Goal: Task Accomplishment & Management: Use online tool/utility

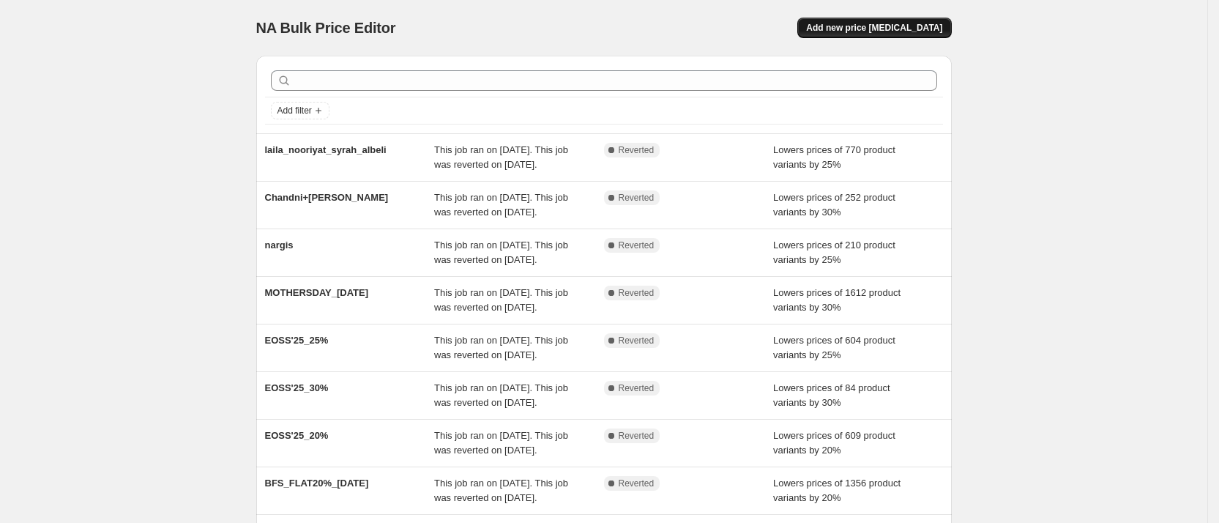
click at [903, 22] on span "Add new price [MEDICAL_DATA]" at bounding box center [874, 28] width 136 height 12
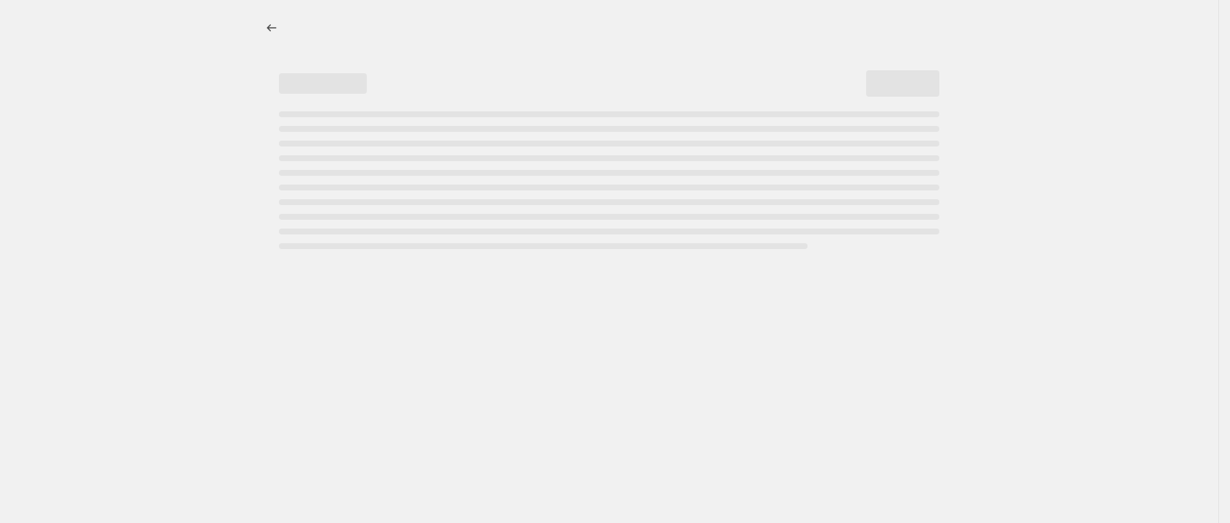
select select "percentage"
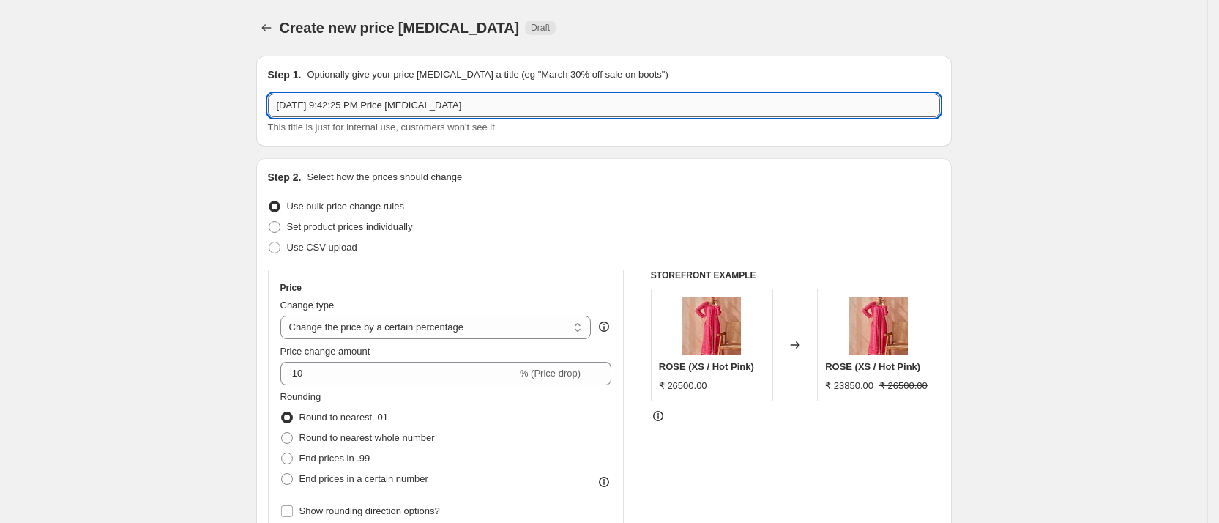
click at [376, 108] on input "[DATE] 9:42:25 PM Price [MEDICAL_DATA]" at bounding box center [604, 105] width 672 height 23
type input "flat25_noraabta"
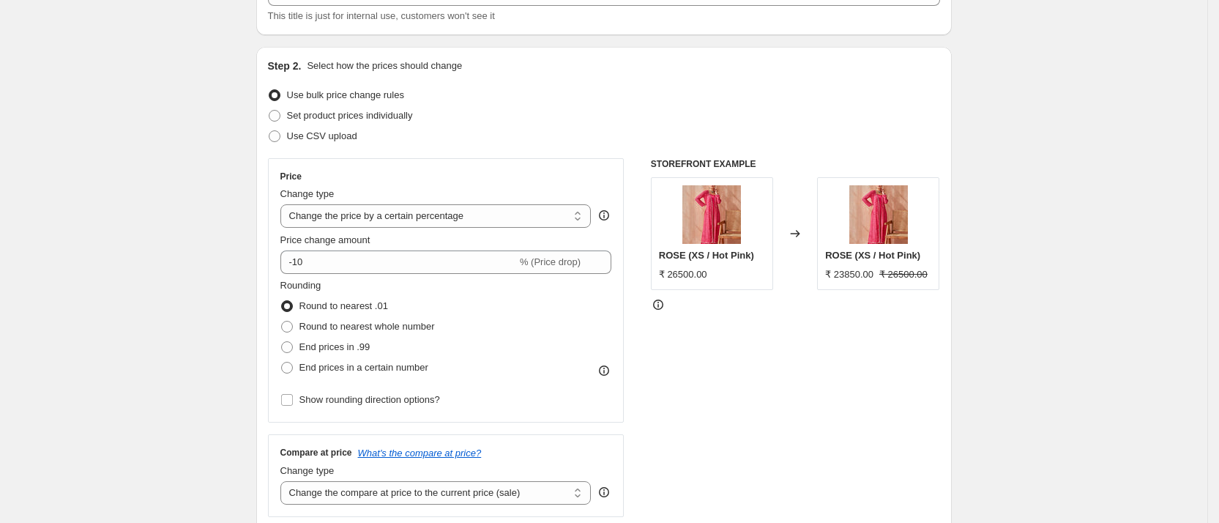
scroll to position [116, 0]
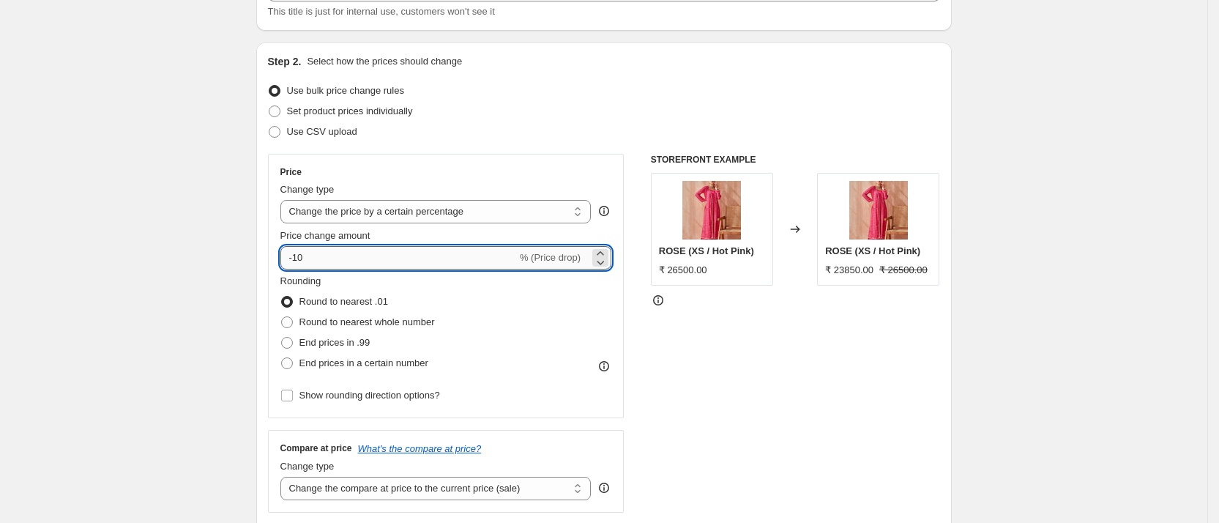
click at [318, 252] on input "-10" at bounding box center [398, 257] width 236 height 23
type input "-1"
type input "-25"
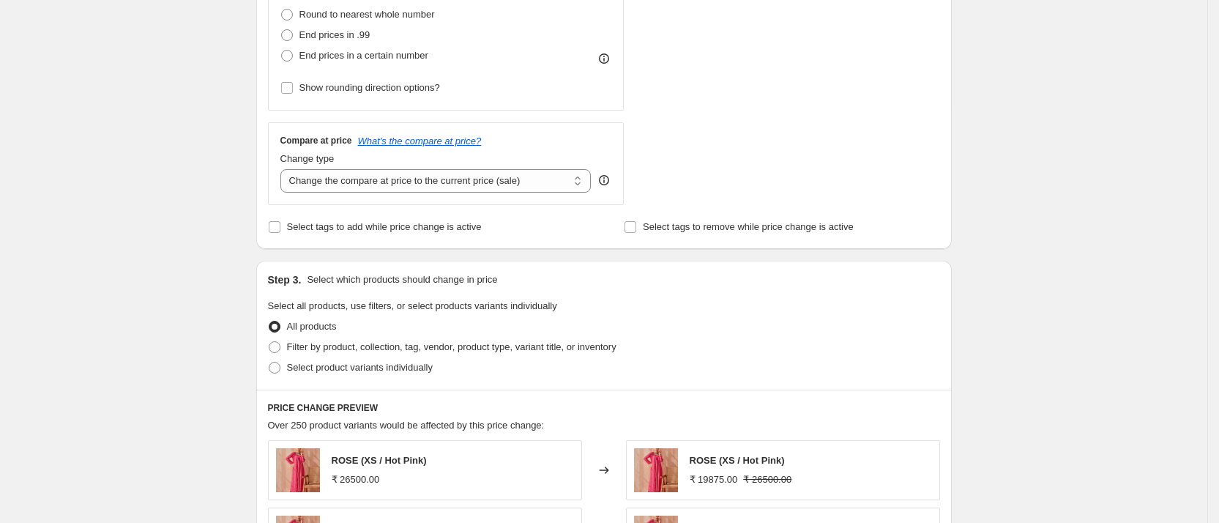
scroll to position [433, 0]
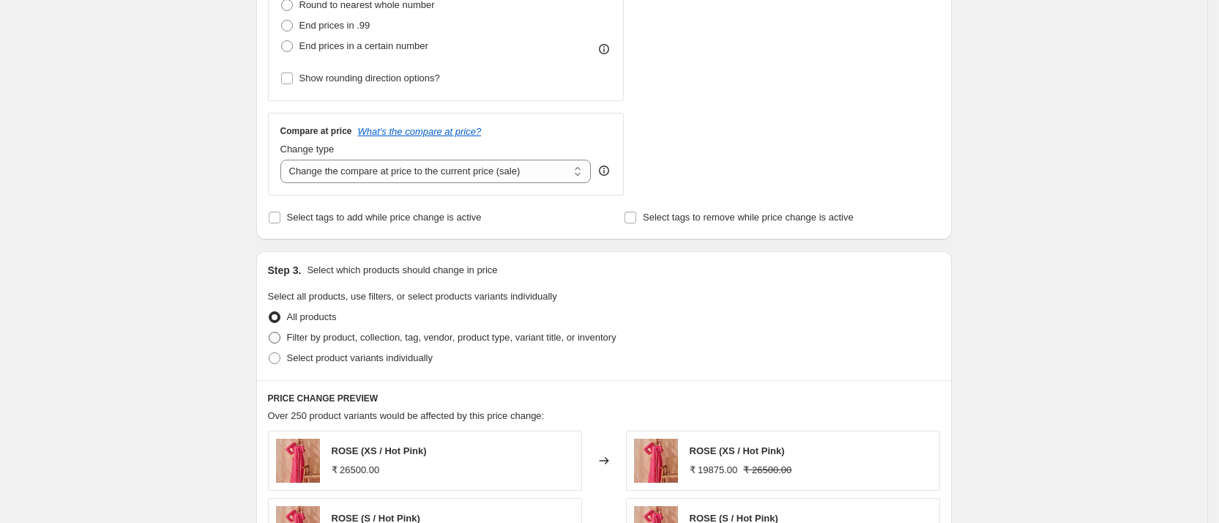
click at [335, 335] on span "Filter by product, collection, tag, vendor, product type, variant title, or inv…" at bounding box center [451, 337] width 329 height 11
click at [269, 332] on input "Filter by product, collection, tag, vendor, product type, variant title, or inv…" at bounding box center [269, 332] width 1 height 1
radio input "true"
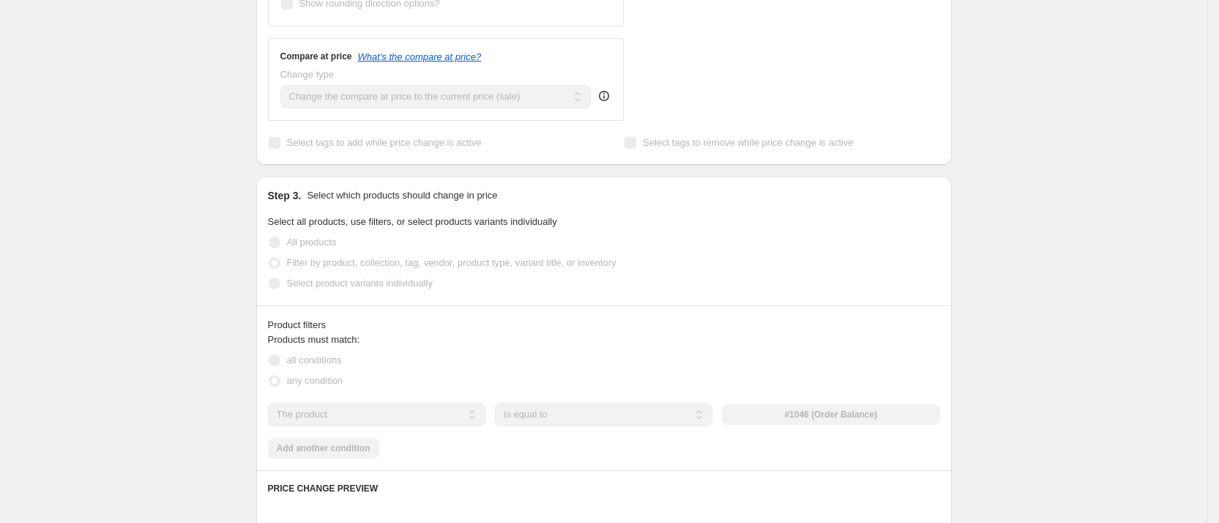
scroll to position [510, 0]
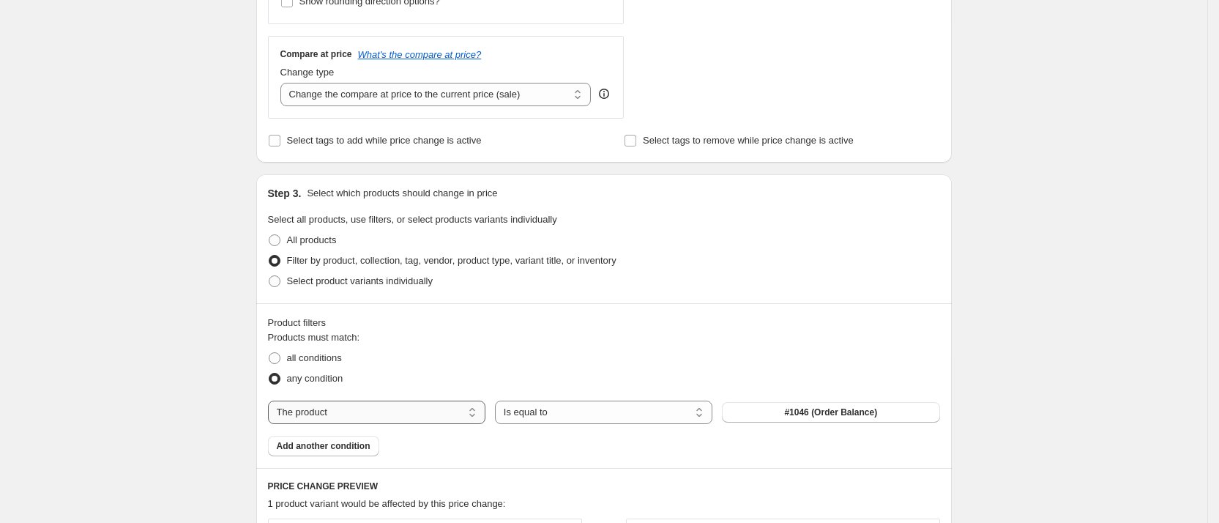
click at [365, 414] on select "The product The product's collection The product's tag The product's vendor The…" at bounding box center [376, 411] width 217 height 23
select select "collection"
click at [808, 413] on button "Albeli" at bounding box center [830, 412] width 217 height 21
click at [324, 441] on span "Add another condition" at bounding box center [324, 446] width 94 height 12
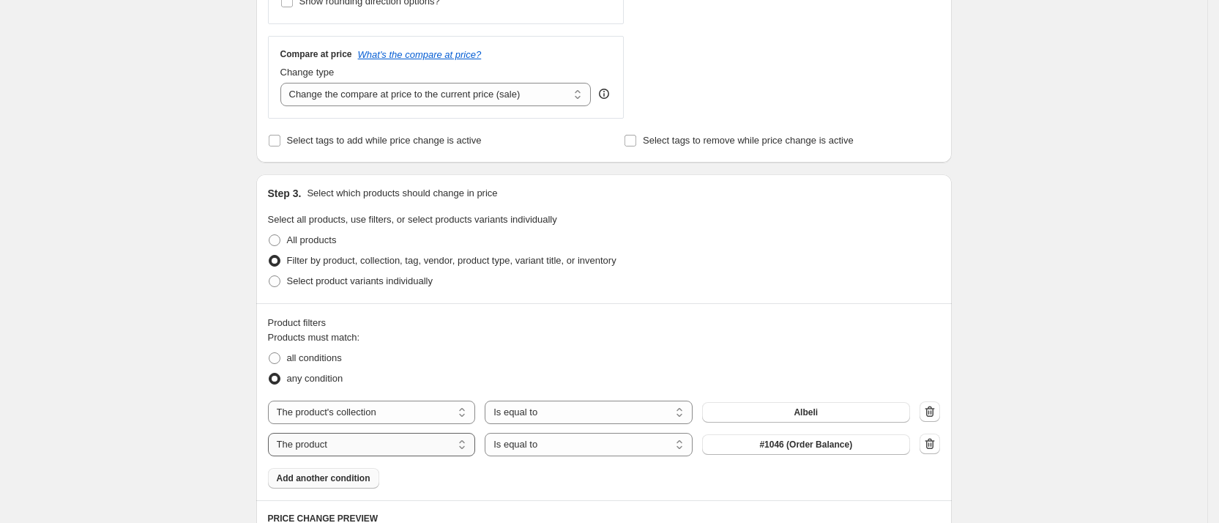
click at [386, 446] on select "The product The product's collection The product's tag The product's vendor The…" at bounding box center [372, 444] width 208 height 23
select select "collection"
click at [841, 447] on button "Albeli" at bounding box center [806, 444] width 208 height 21
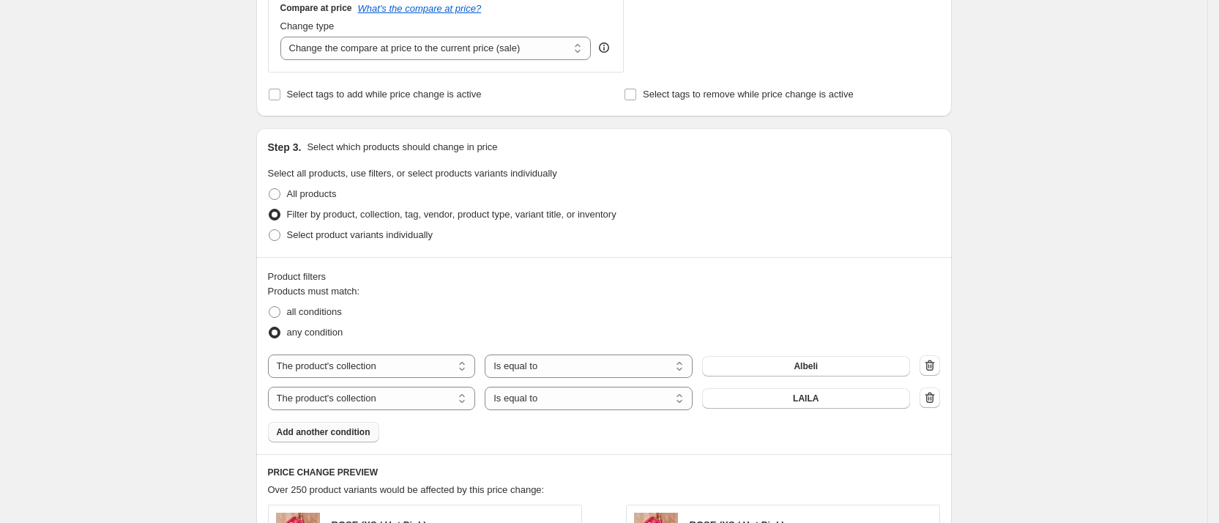
scroll to position [569, 0]
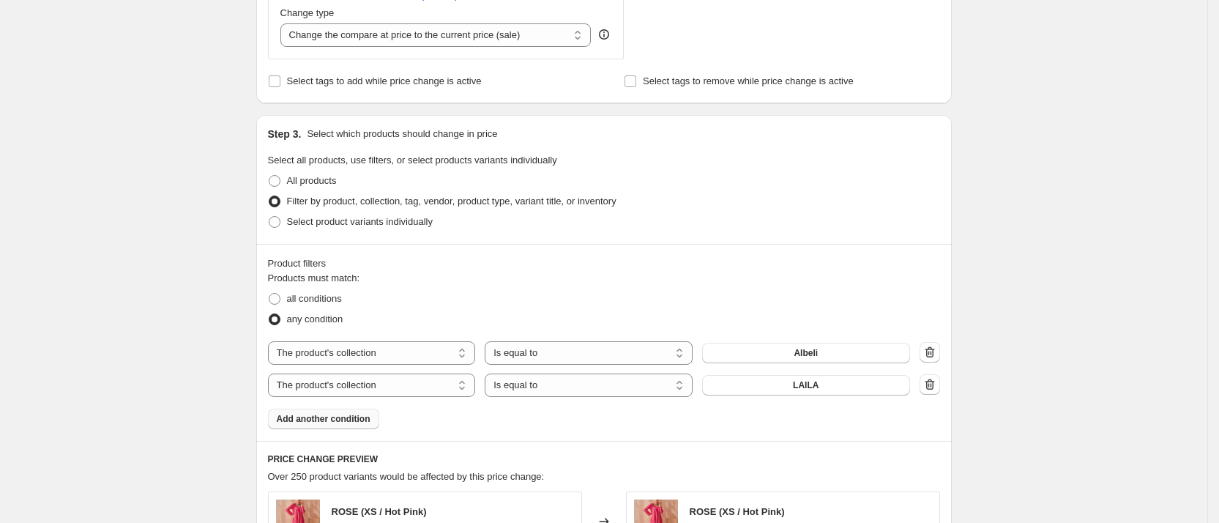
click at [343, 420] on span "Add another condition" at bounding box center [324, 419] width 94 height 12
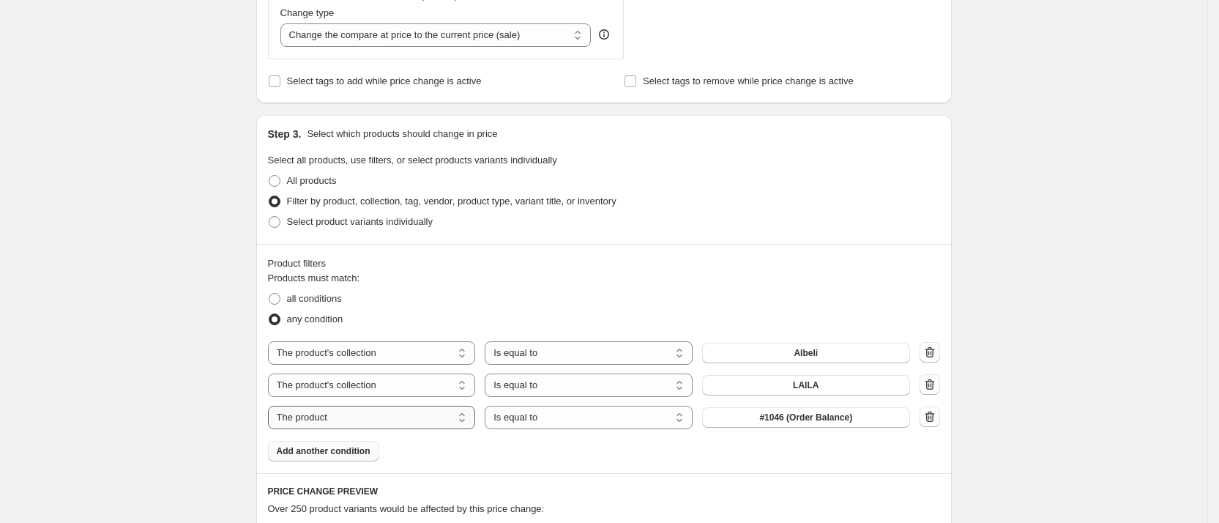
click at [377, 420] on select "The product The product's collection The product's tag The product's vendor The…" at bounding box center [372, 417] width 208 height 23
select select "collection"
click at [762, 417] on button "Albeli" at bounding box center [806, 417] width 208 height 21
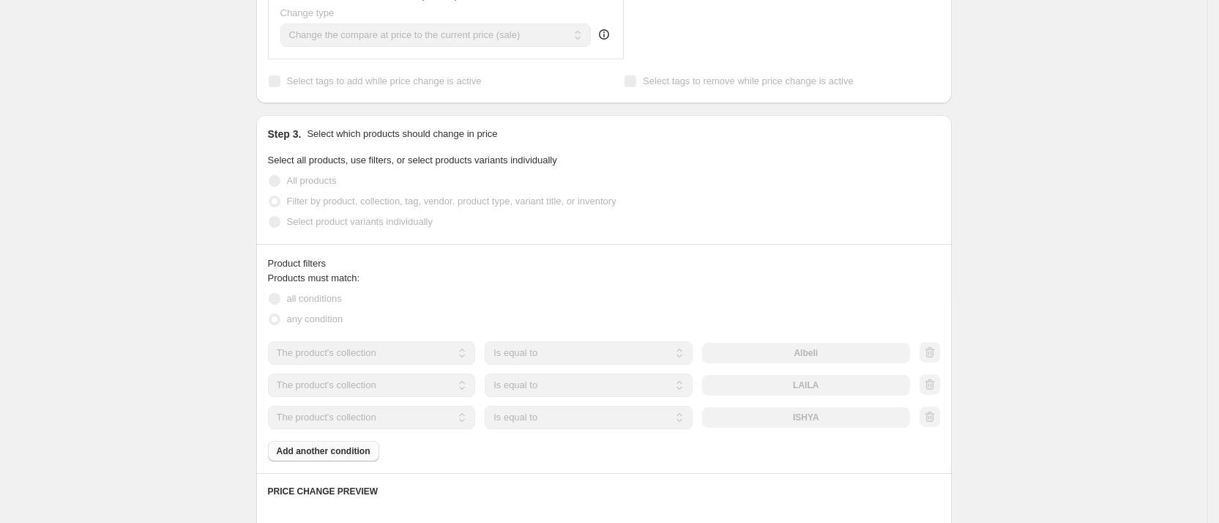
scroll to position [641, 0]
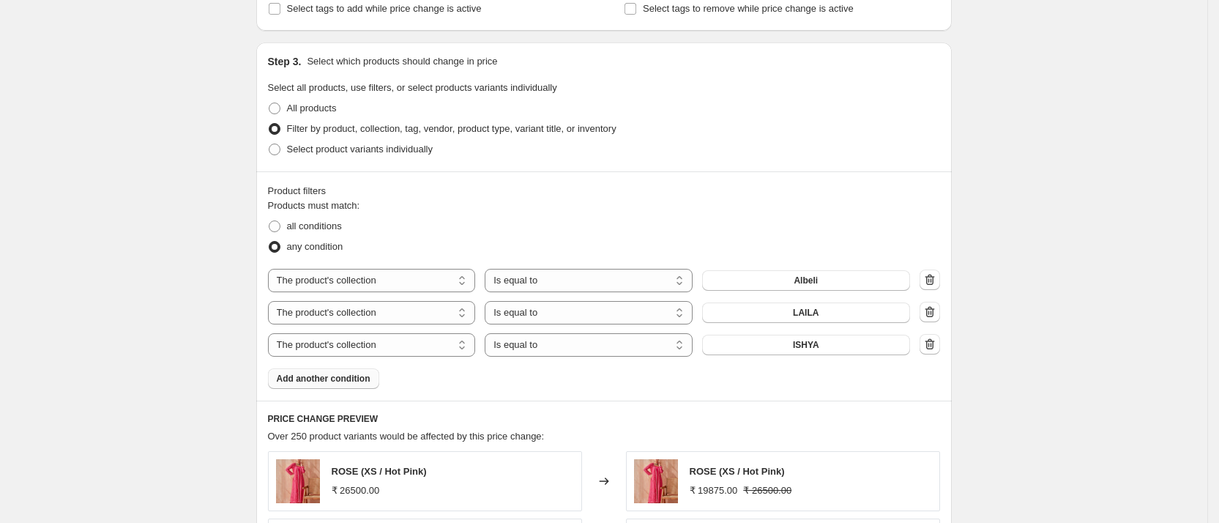
click at [288, 384] on button "Add another condition" at bounding box center [323, 378] width 111 height 21
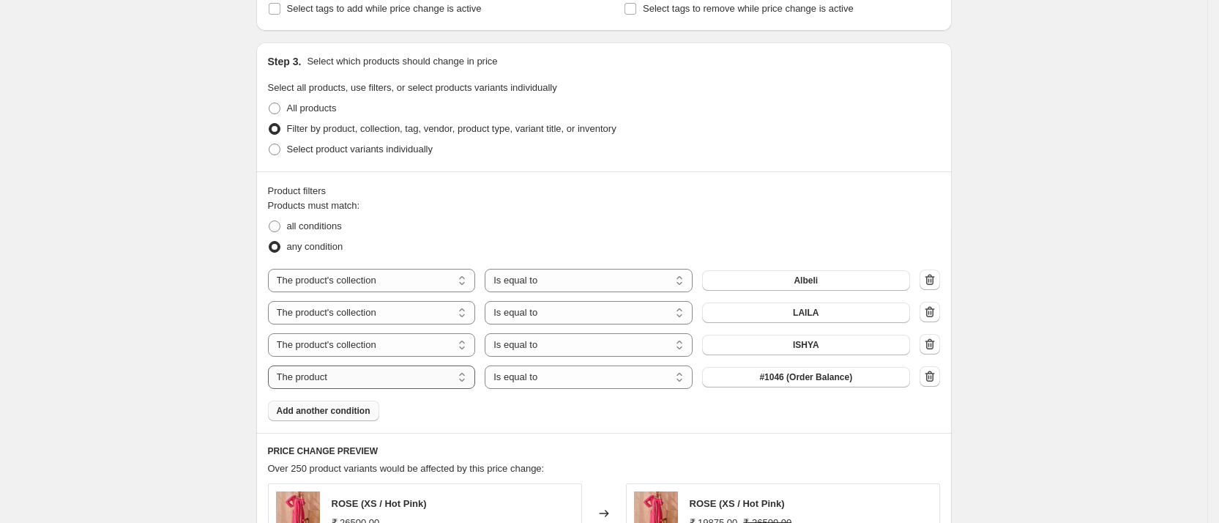
click at [411, 376] on select "The product The product's collection The product's tag The product's vendor The…" at bounding box center [372, 376] width 208 height 23
select select "collection"
click at [805, 377] on span "Albeli" at bounding box center [806, 377] width 24 height 12
click at [365, 414] on span "Add another condition" at bounding box center [324, 411] width 94 height 12
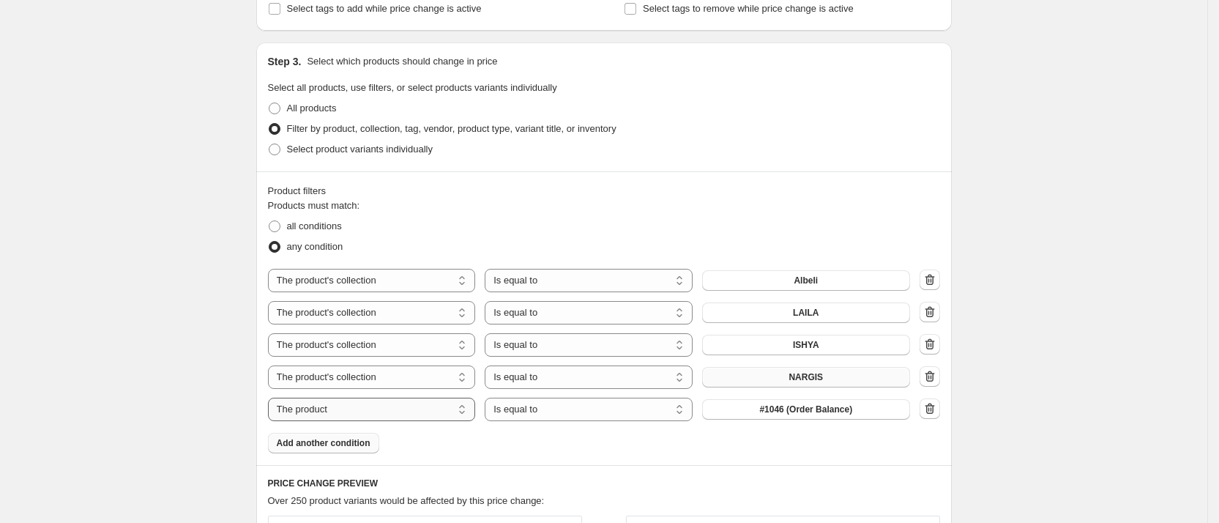
click at [389, 412] on select "The product The product's collection The product's tag The product's vendor The…" at bounding box center [372, 409] width 208 height 23
select select "collection"
click at [798, 412] on button "Albeli" at bounding box center [806, 409] width 208 height 21
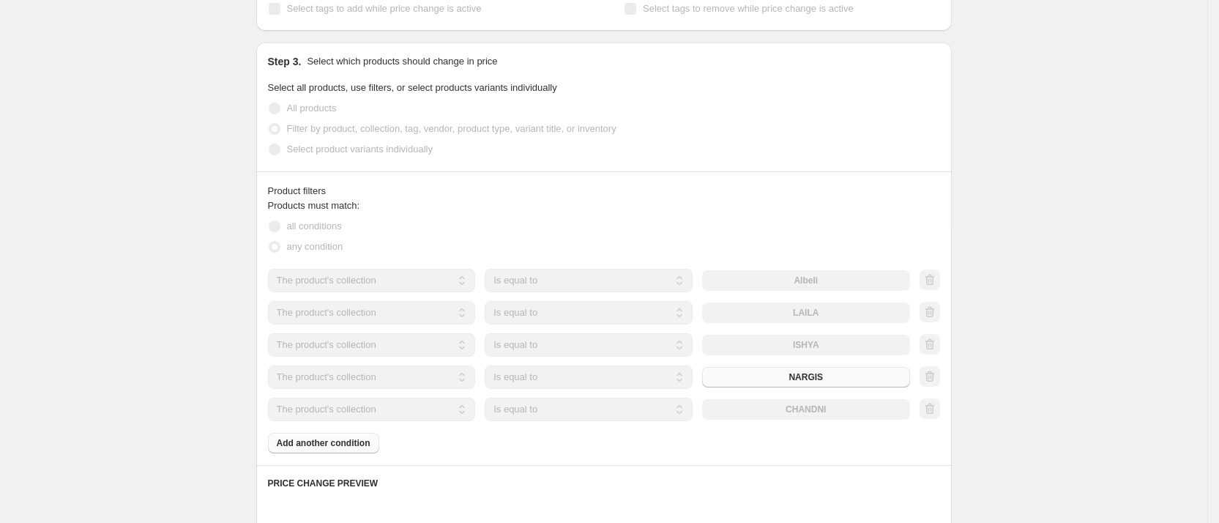
scroll to position [698, 0]
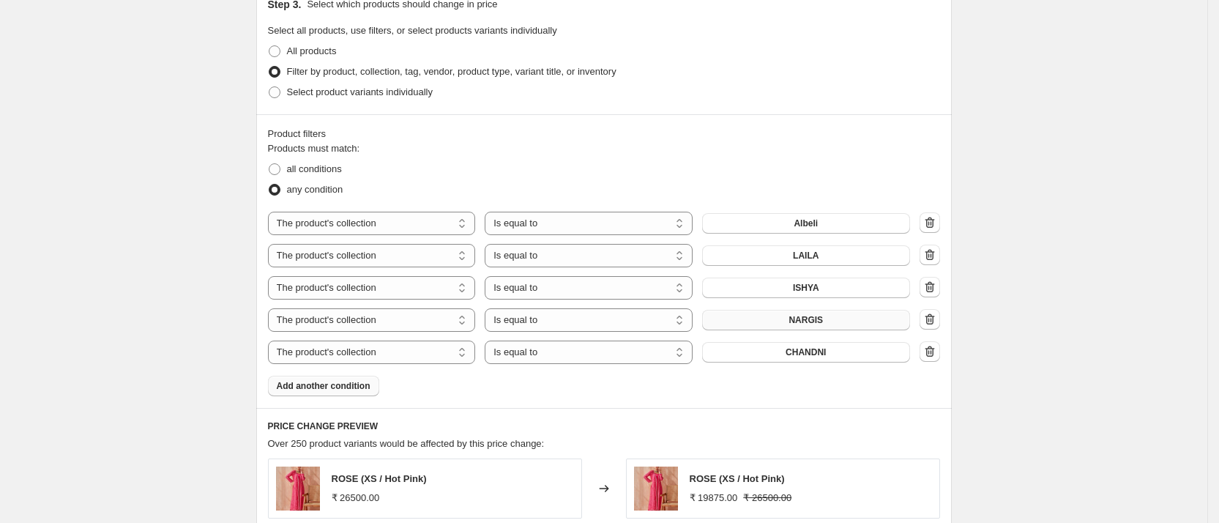
click at [322, 382] on span "Add another condition" at bounding box center [324, 386] width 94 height 12
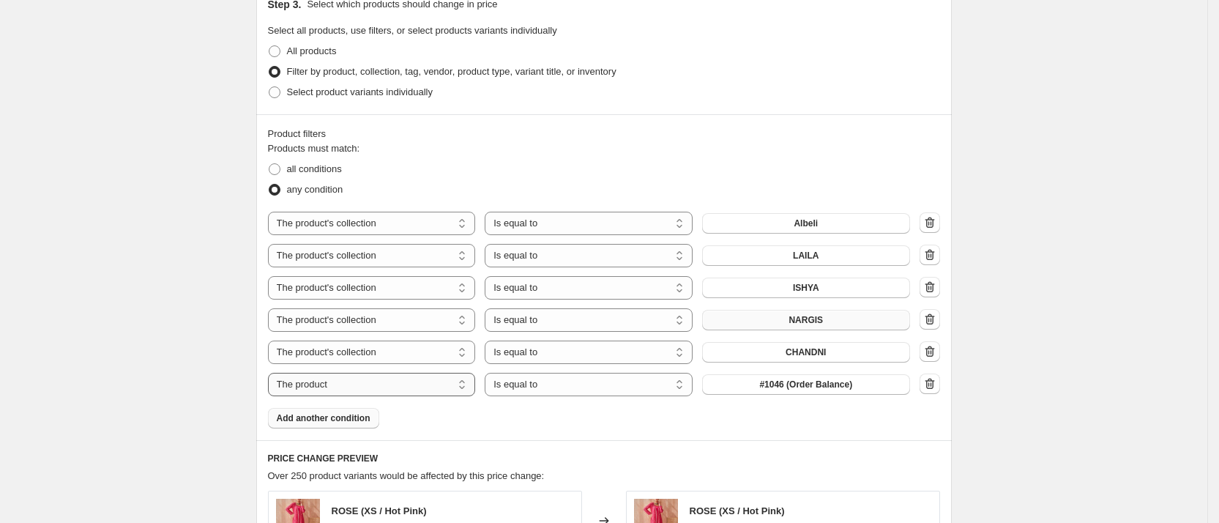
click at [382, 386] on select "The product The product's collection The product's tag The product's vendor The…" at bounding box center [372, 384] width 208 height 23
select select "collection"
click at [804, 387] on span "Albeli" at bounding box center [806, 385] width 24 height 12
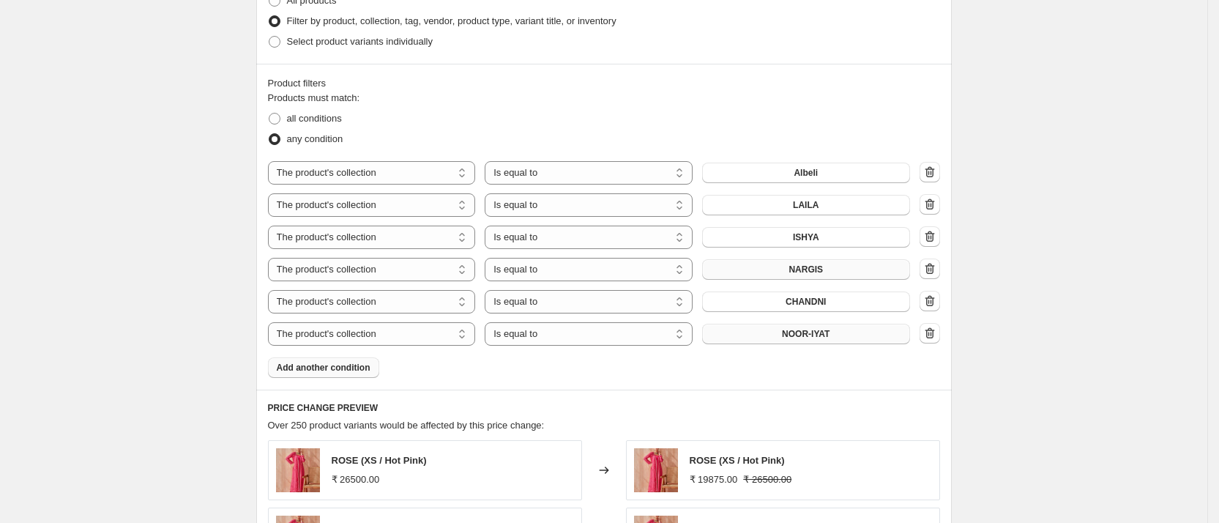
scroll to position [750, 0]
click at [344, 365] on span "Add another condition" at bounding box center [324, 366] width 94 height 12
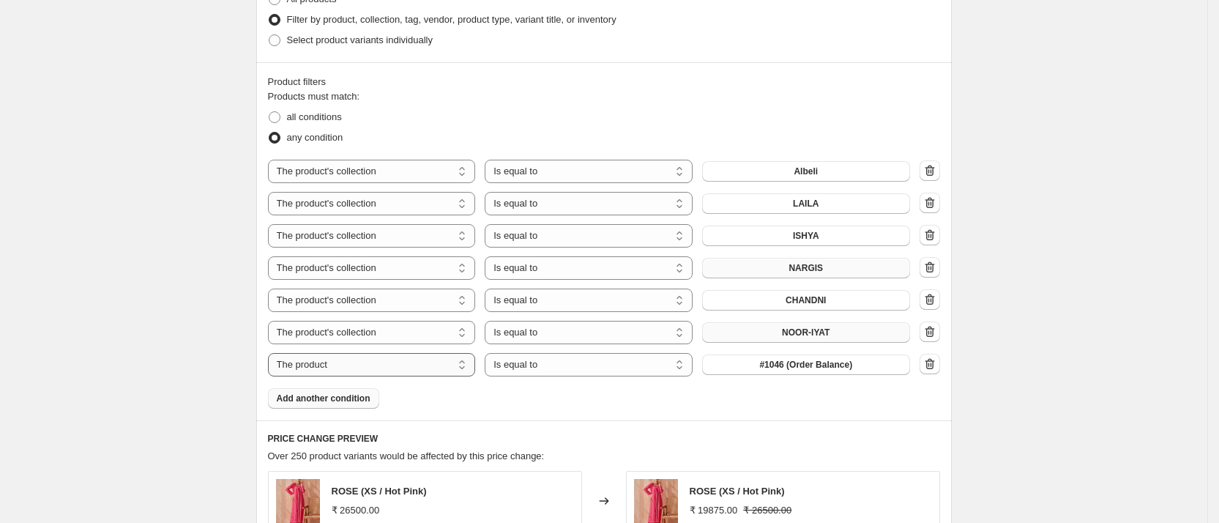
click at [381, 368] on select "The product The product's collection The product's tag The product's vendor The…" at bounding box center [372, 364] width 208 height 23
select select "collection"
click at [769, 355] on button "Albeli" at bounding box center [806, 364] width 208 height 21
click at [338, 400] on span "Add another condition" at bounding box center [324, 398] width 94 height 12
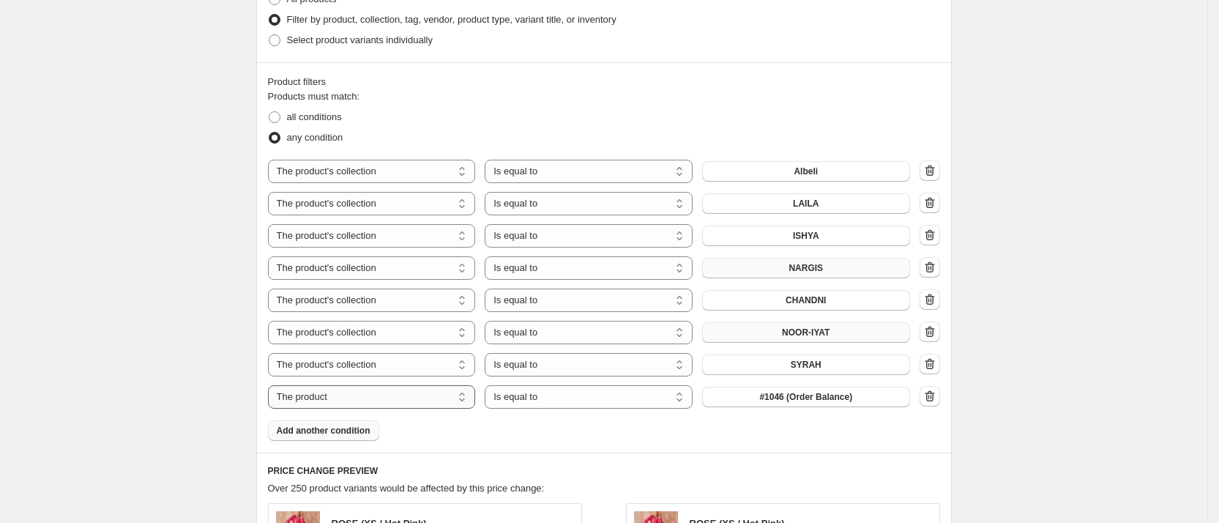
click at [379, 391] on select "The product The product's collection The product's tag The product's vendor The…" at bounding box center [372, 396] width 208 height 23
select select "collection"
click at [772, 395] on button "Albeli" at bounding box center [806, 397] width 208 height 21
click at [355, 431] on span "Add another condition" at bounding box center [324, 431] width 94 height 12
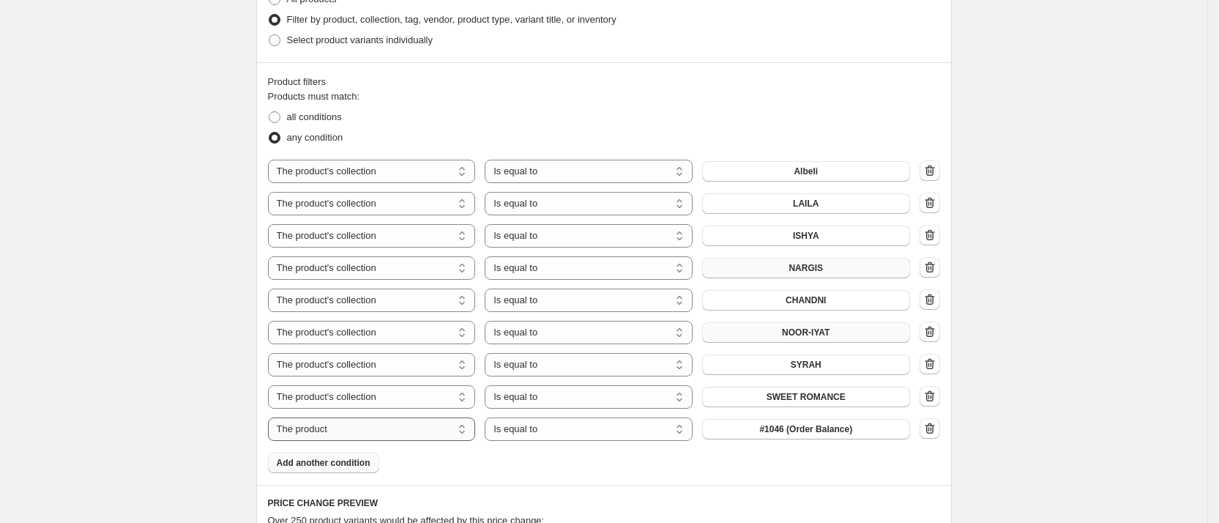
click at [389, 428] on select "The product The product's collection The product's tag The product's vendor The…" at bounding box center [372, 428] width 208 height 23
select select "collection"
click at [790, 430] on button "Albeli" at bounding box center [806, 429] width 208 height 21
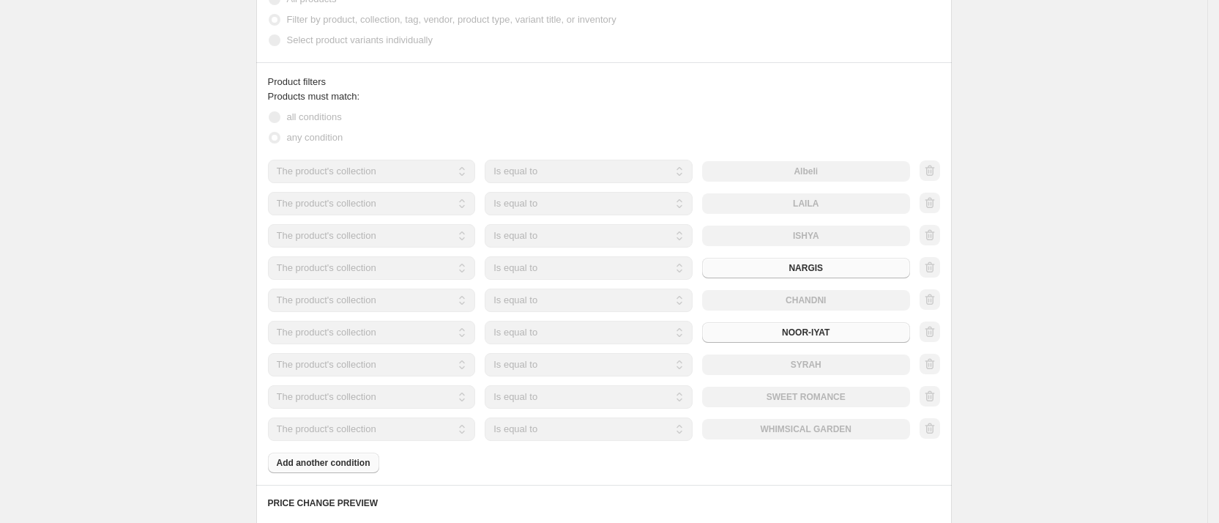
click at [1085, 206] on div "Create new price [MEDICAL_DATA]. This page is ready Create new price [MEDICAL_D…" at bounding box center [603, 193] width 1207 height 1886
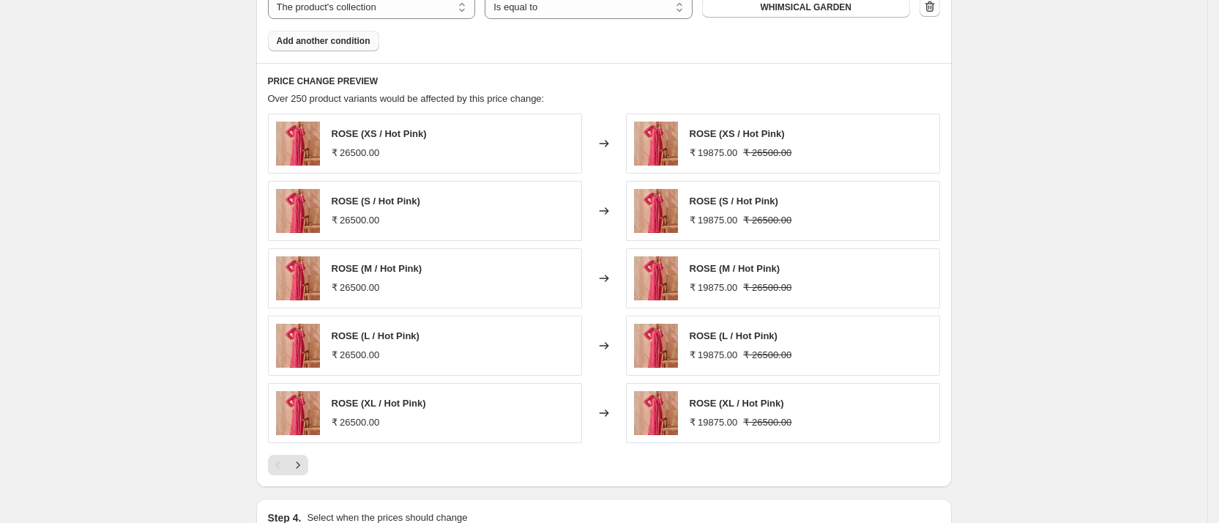
scroll to position [1363, 0]
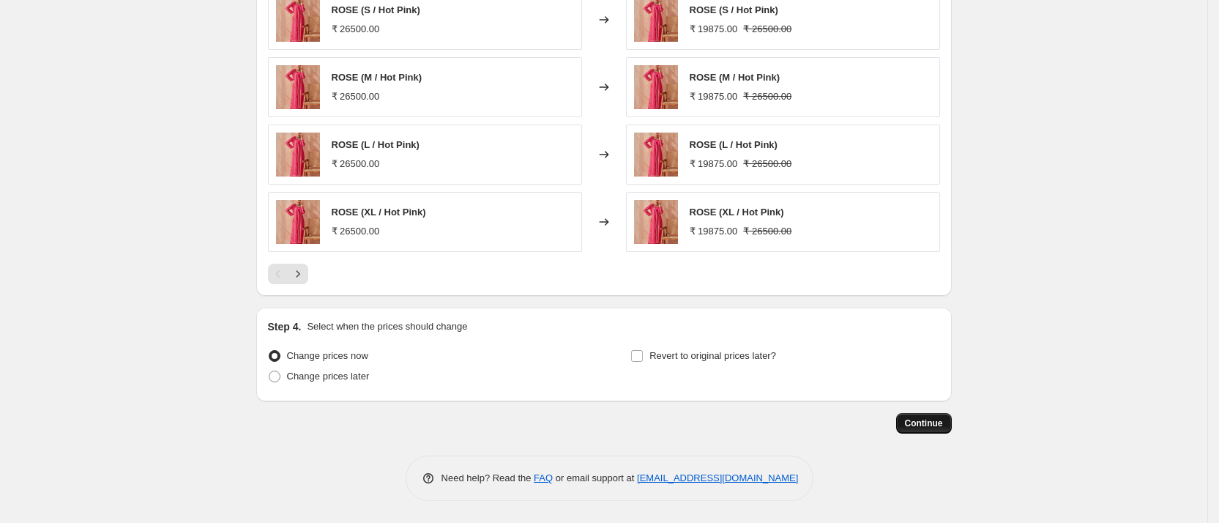
click at [939, 431] on button "Continue" at bounding box center [924, 423] width 56 height 21
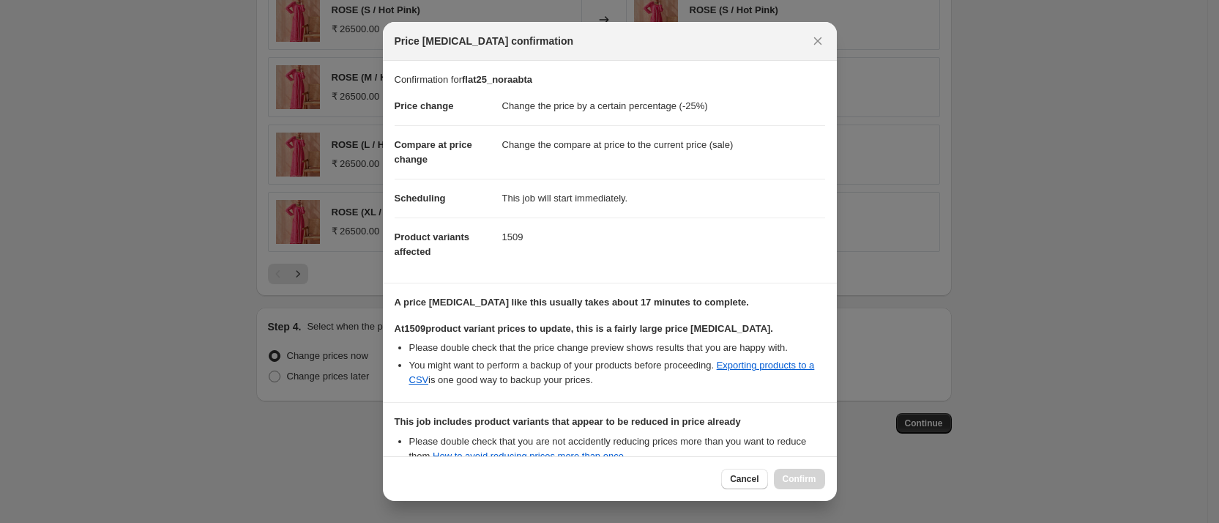
scroll to position [189, 0]
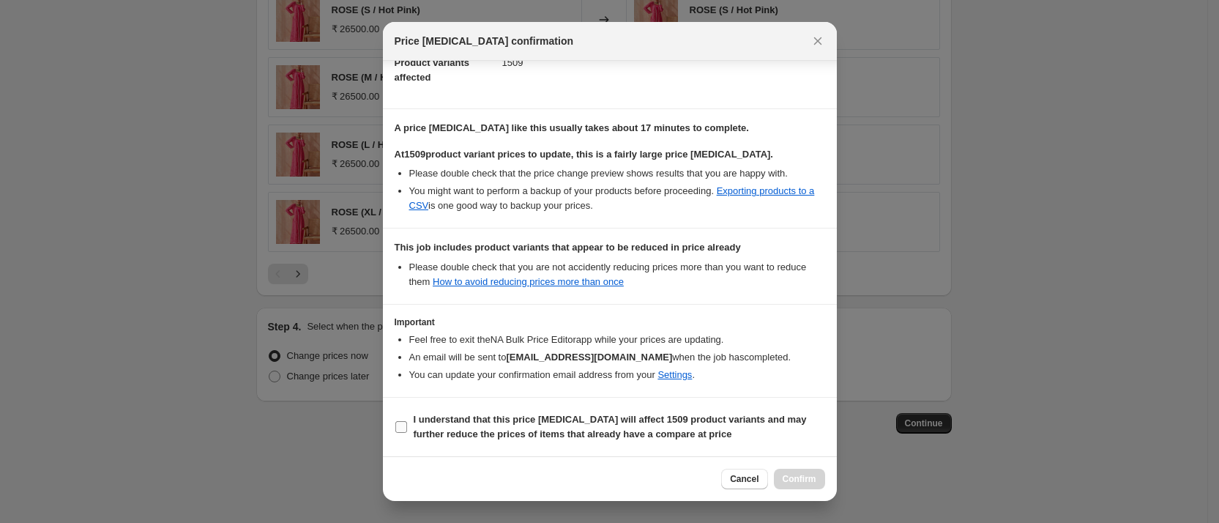
click at [507, 414] on b "I understand that this price [MEDICAL_DATA] will affect 1509 product variants a…" at bounding box center [610, 427] width 393 height 26
click at [407, 421] on input "I understand that this price [MEDICAL_DATA] will affect 1509 product variants a…" at bounding box center [401, 427] width 12 height 12
checkbox input "true"
click at [783, 473] on span "Confirm" at bounding box center [800, 479] width 34 height 12
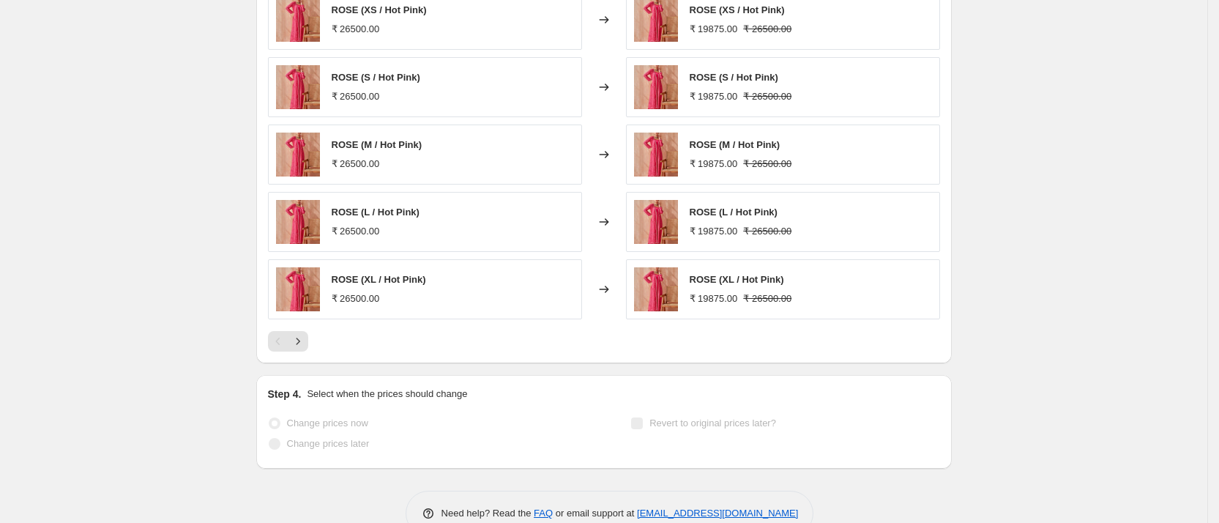
scroll to position [1401, 0]
